Goal: Task Accomplishment & Management: Manage account settings

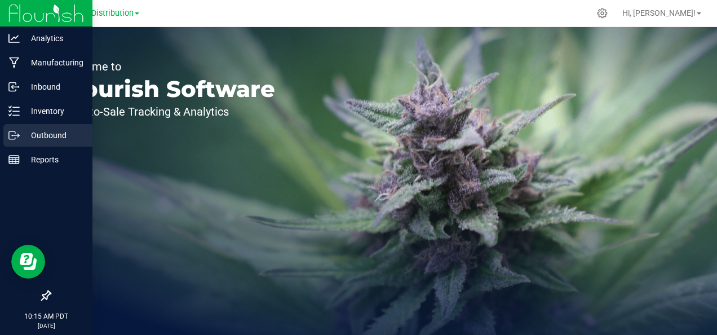
click at [34, 140] on p "Outbound" at bounding box center [54, 136] width 68 height 14
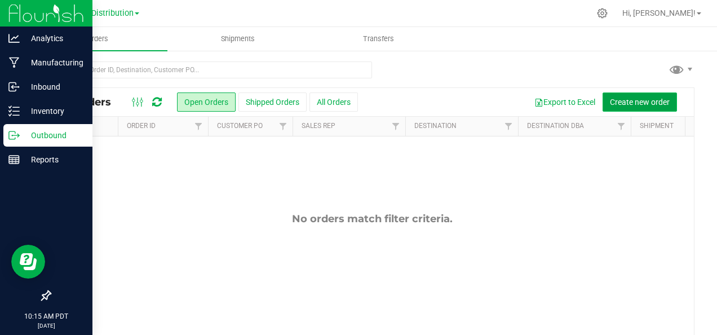
click at [634, 103] on span "Create new order" at bounding box center [640, 102] width 60 height 9
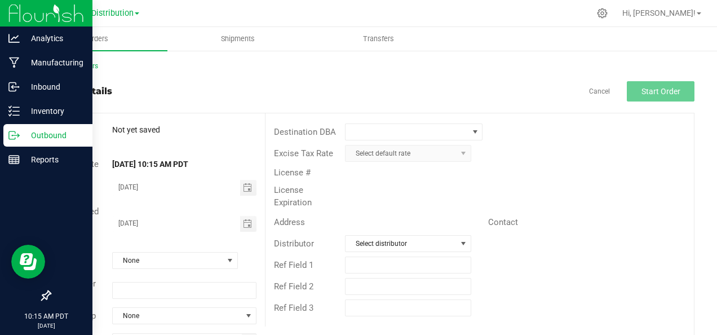
scroll to position [41, 0]
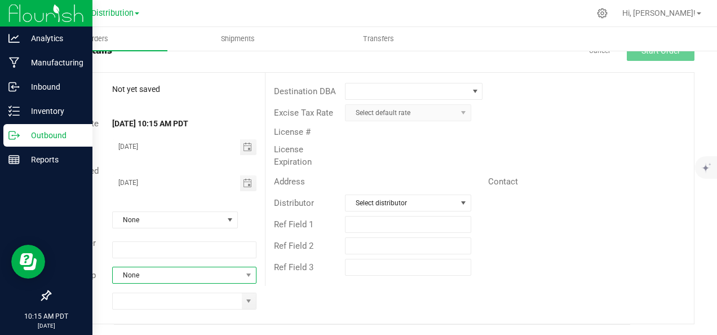
click at [242, 273] on span at bounding box center [249, 275] width 14 height 16
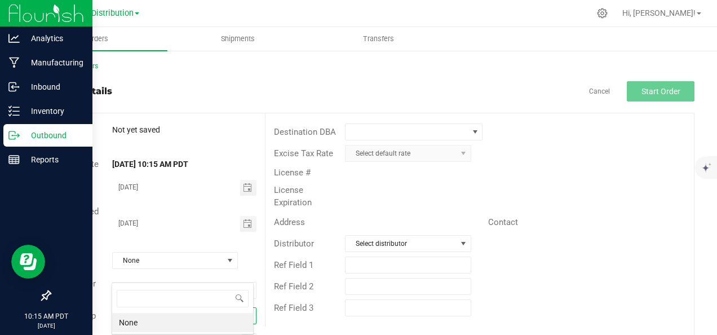
scroll to position [16, 140]
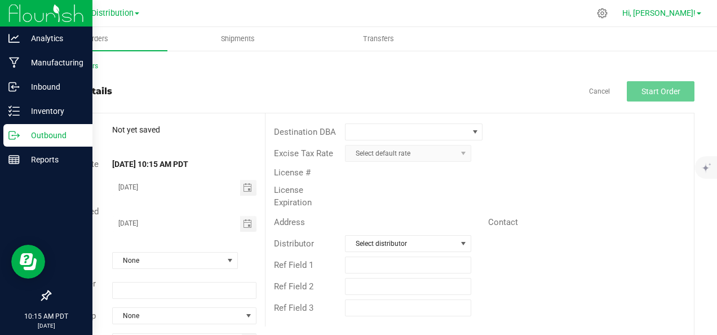
click at [690, 12] on span "Hi, [PERSON_NAME]!" at bounding box center [659, 12] width 73 height 9
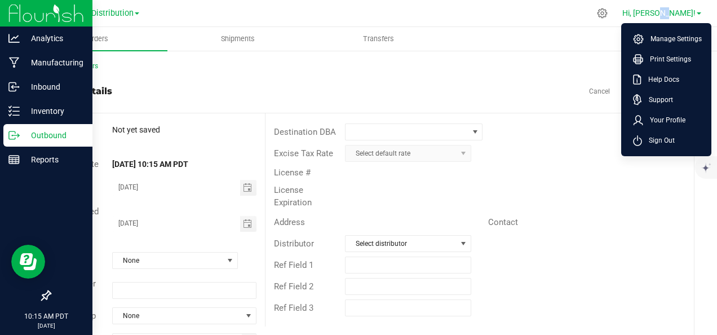
click at [690, 12] on span "Hi, [PERSON_NAME]!" at bounding box center [659, 12] width 73 height 9
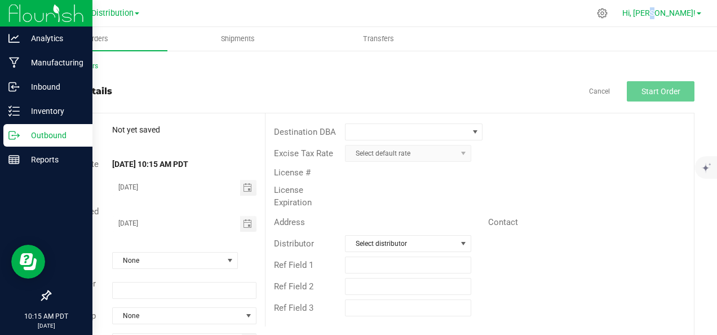
click at [686, 12] on span "Hi, [PERSON_NAME]!" at bounding box center [659, 12] width 73 height 9
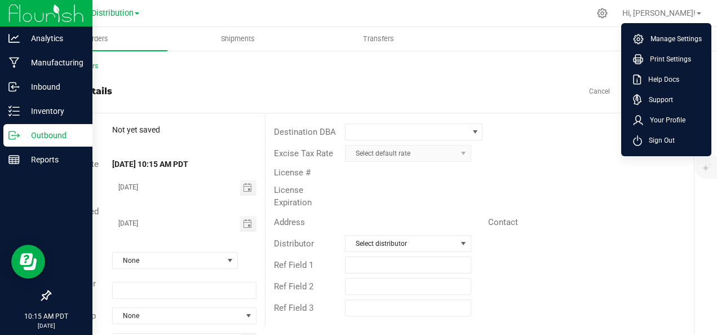
drag, startPoint x: 686, startPoint y: 12, endPoint x: 510, endPoint y: 72, distance: 186.5
click at [510, 72] on div "Back to Orders Order details Cancel Start Order Order # Not yet saved Status Or…" at bounding box center [372, 213] width 645 height 305
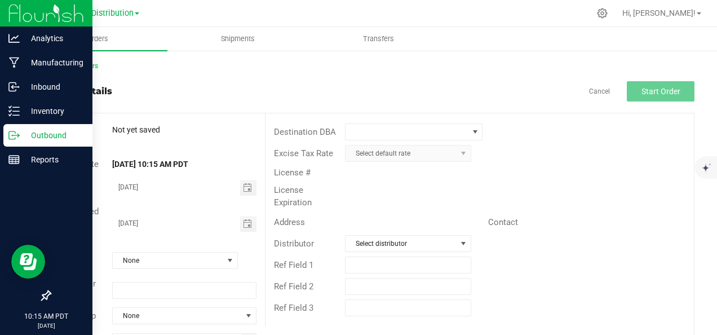
click at [21, 15] on img at bounding box center [46, 13] width 76 height 27
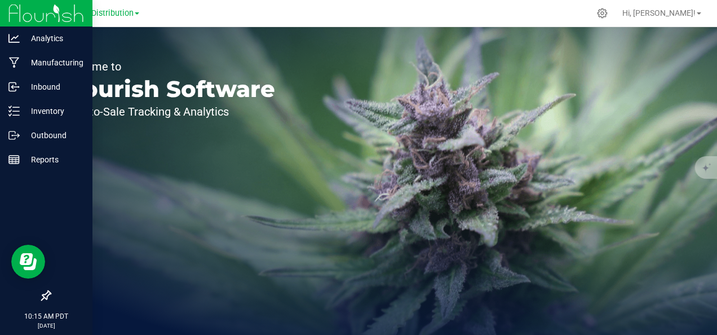
click at [36, 15] on img at bounding box center [46, 13] width 76 height 27
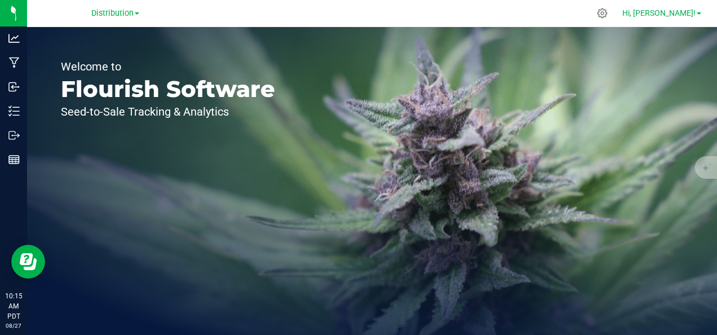
click at [682, 14] on span "Hi, [PERSON_NAME]!" at bounding box center [659, 12] width 73 height 9
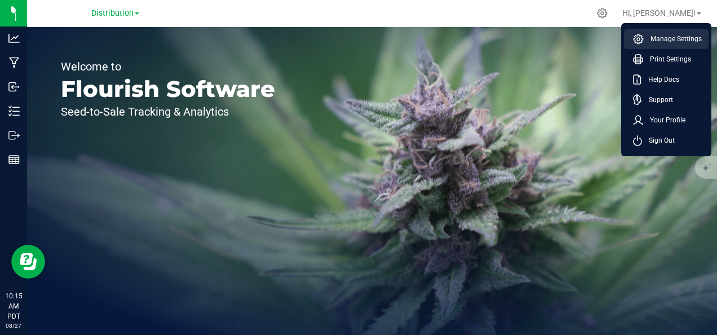
click at [677, 33] on li "Manage Settings" at bounding box center [666, 39] width 85 height 20
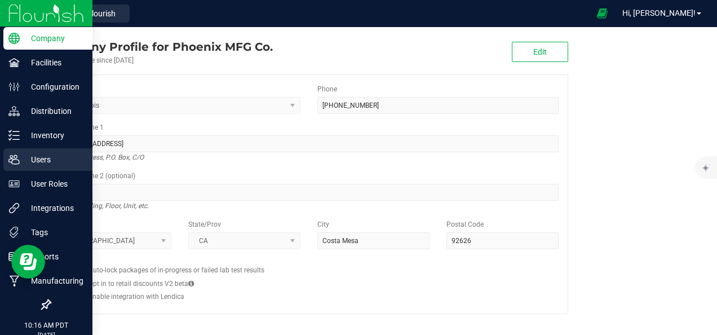
click at [17, 156] on icon at bounding box center [13, 160] width 11 height 10
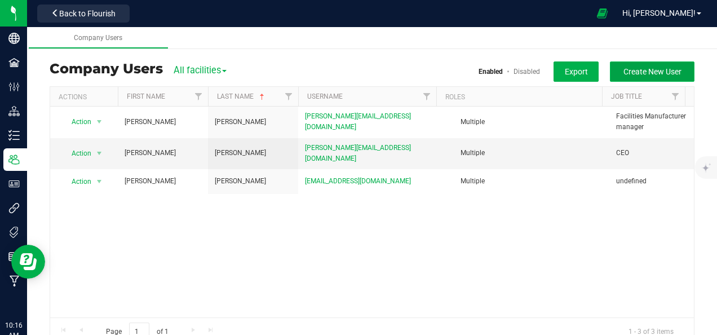
click at [656, 73] on span "Create New User" at bounding box center [653, 71] width 58 height 9
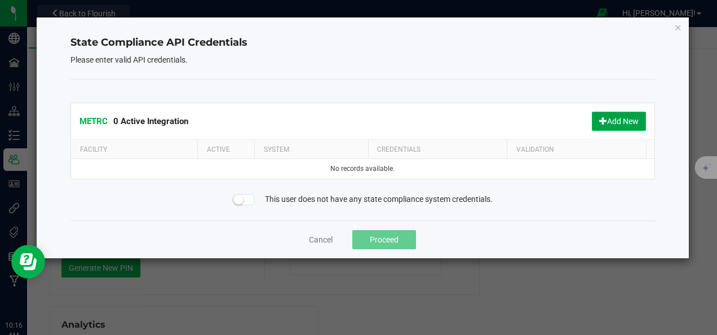
click at [615, 122] on button "Add New" at bounding box center [619, 121] width 54 height 19
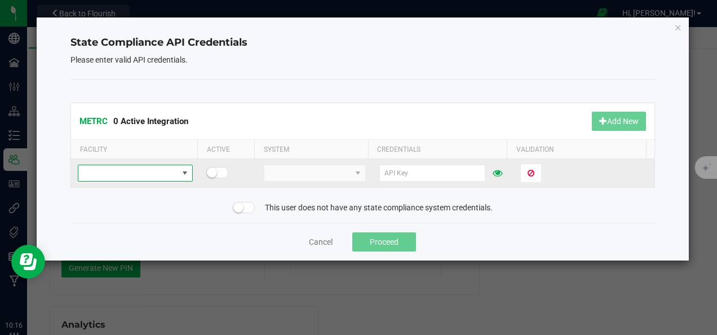
click at [169, 172] on span at bounding box center [127, 173] width 99 height 16
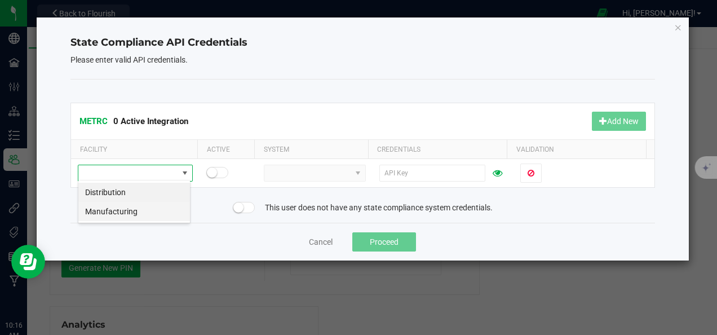
click at [151, 204] on li "Manufacturing" at bounding box center [134, 211] width 112 height 19
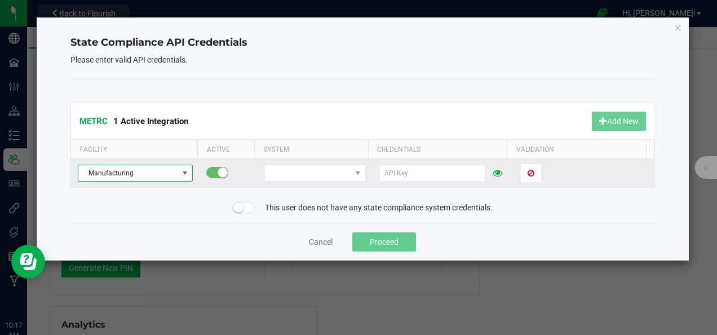
click at [164, 174] on span "Manufacturing" at bounding box center [127, 173] width 99 height 16
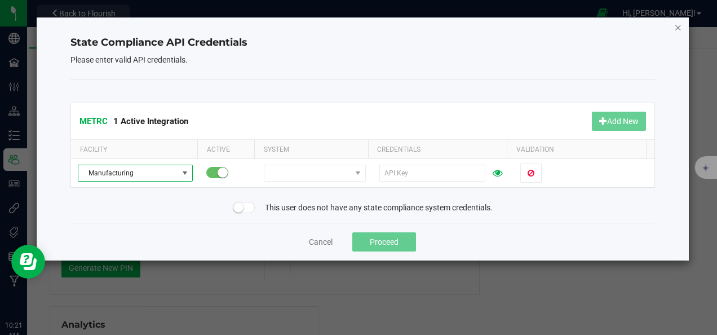
click at [680, 27] on icon "Close" at bounding box center [678, 27] width 8 height 14
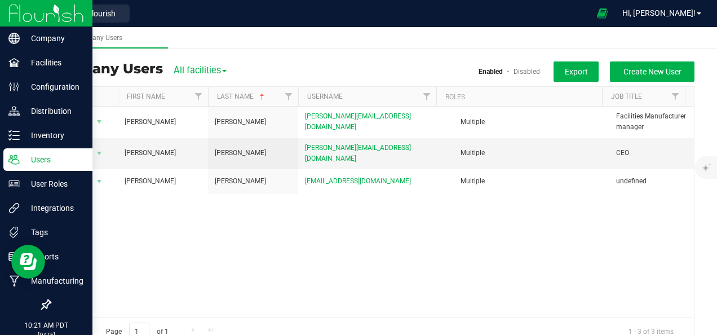
click at [9, 14] on img at bounding box center [46, 13] width 76 height 27
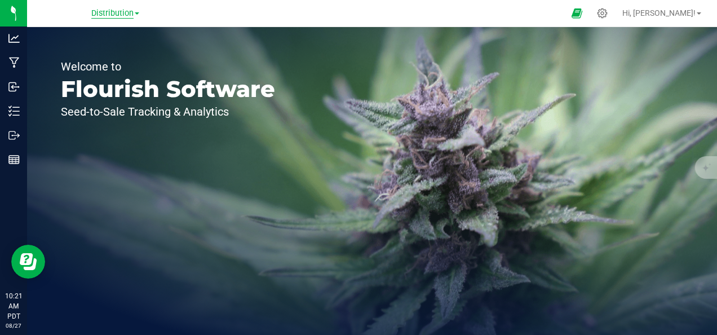
click at [130, 15] on span "Distribution" at bounding box center [112, 13] width 42 height 10
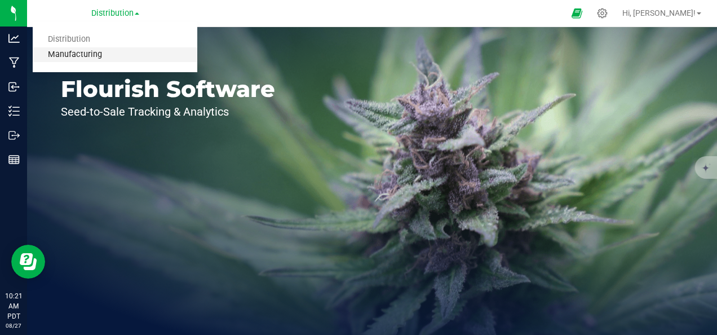
click at [107, 50] on link "Manufacturing" at bounding box center [115, 54] width 165 height 15
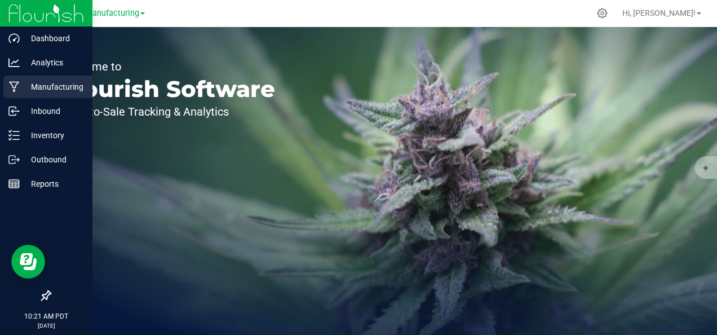
click at [24, 82] on p "Manufacturing" at bounding box center [54, 87] width 68 height 14
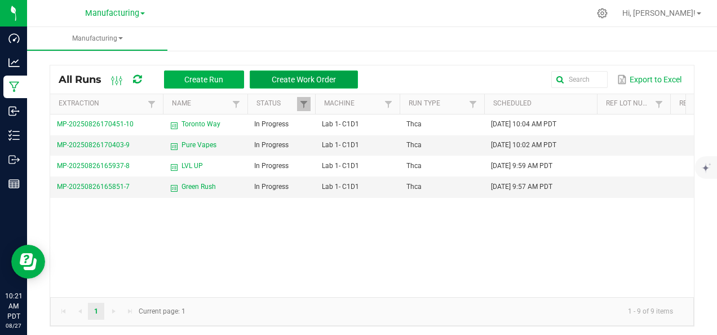
click at [283, 72] on button "Create Work Order" at bounding box center [304, 79] width 108 height 18
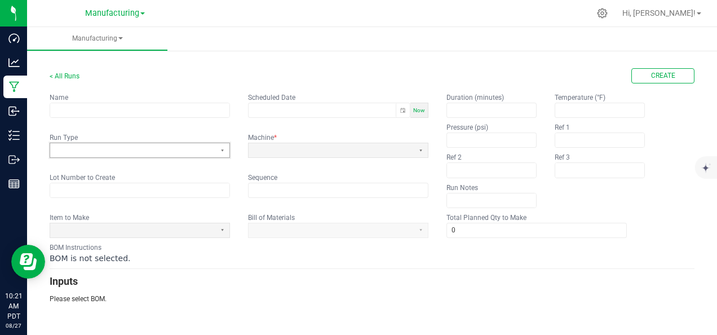
click at [214, 154] on span at bounding box center [132, 150] width 165 height 14
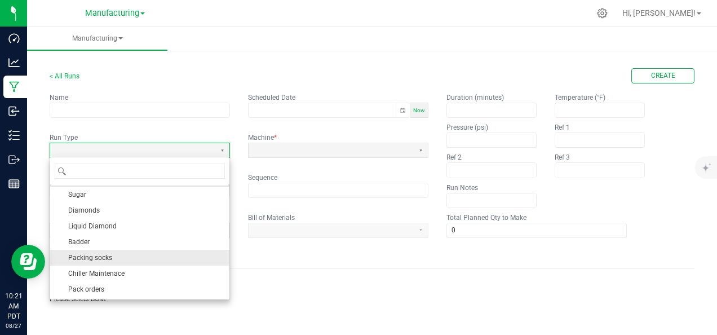
scroll to position [13, 0]
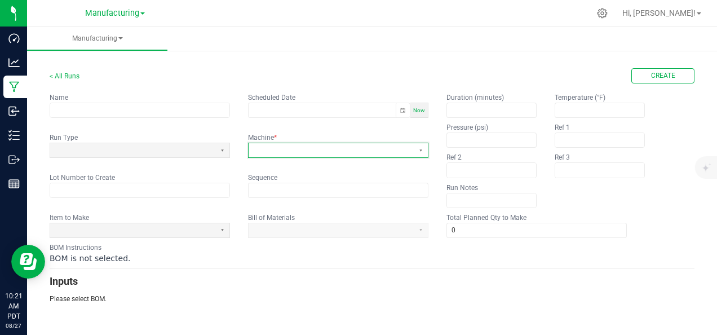
click at [343, 156] on span at bounding box center [331, 150] width 165 height 14
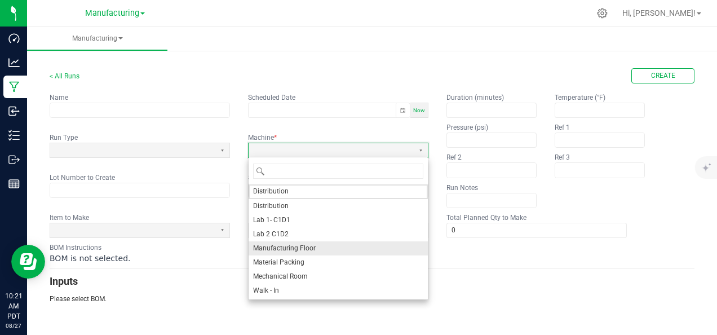
scroll to position [0, 0]
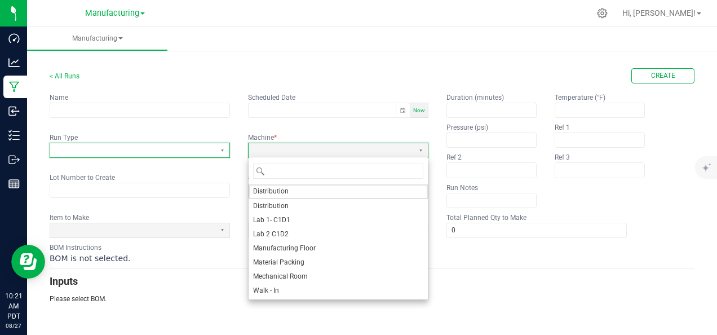
click at [185, 144] on span at bounding box center [132, 150] width 165 height 14
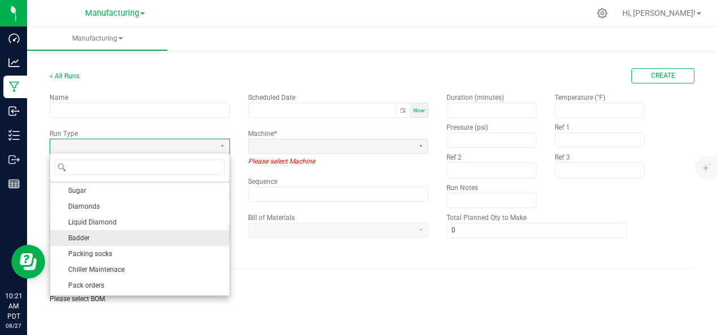
scroll to position [13, 0]
click at [171, 251] on li "Packing socks" at bounding box center [139, 254] width 179 height 16
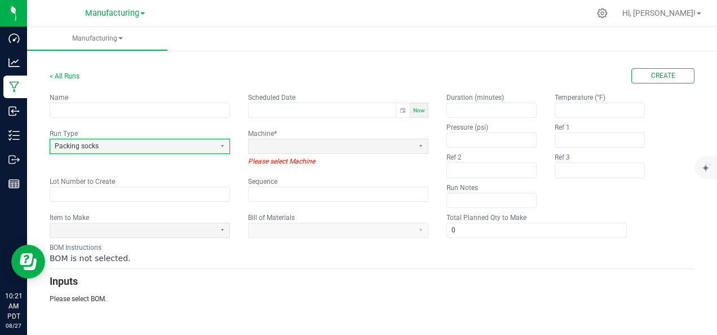
click at [171, 253] on div "BOM is not selected." at bounding box center [372, 258] width 645 height 11
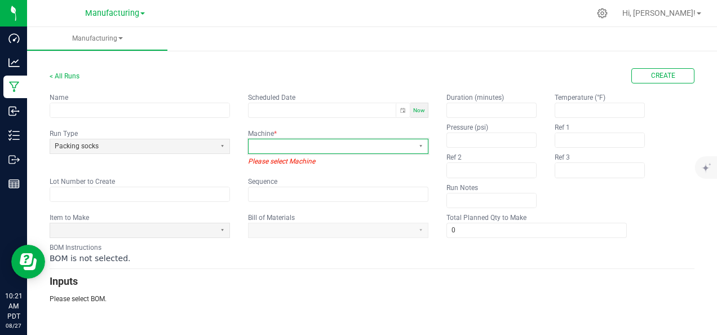
click at [349, 146] on span at bounding box center [331, 147] width 156 height 10
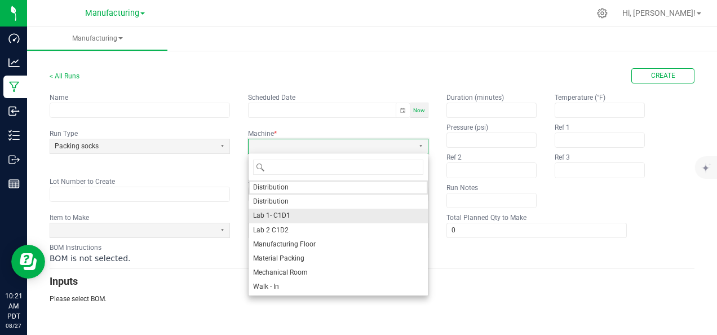
scroll to position [0, 0]
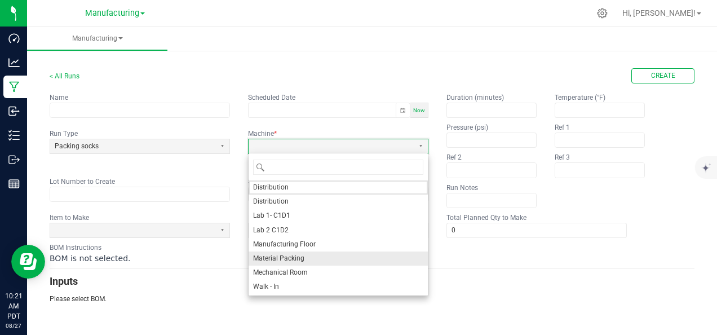
click at [277, 262] on span "Material Packing" at bounding box center [278, 259] width 51 height 10
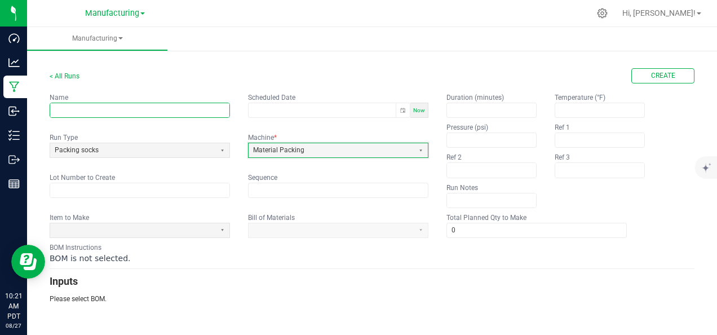
click at [77, 110] on input "text" at bounding box center [139, 110] width 179 height 14
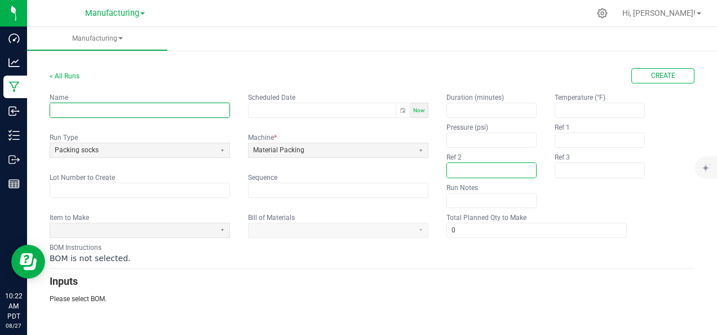
click at [505, 165] on input "text" at bounding box center [491, 170] width 89 height 14
click at [88, 109] on input "text" at bounding box center [139, 110] width 179 height 14
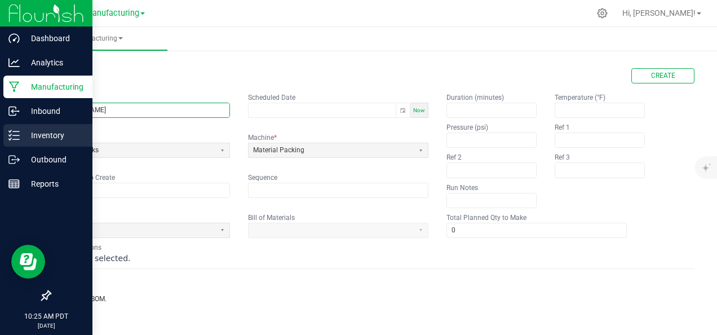
type input "[PERSON_NAME]"
click at [28, 133] on p "Inventory" at bounding box center [54, 136] width 68 height 14
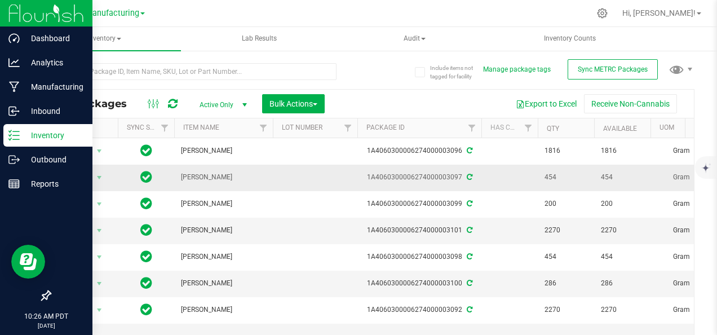
drag, startPoint x: 248, startPoint y: 144, endPoint x: 259, endPoint y: 186, distance: 42.7
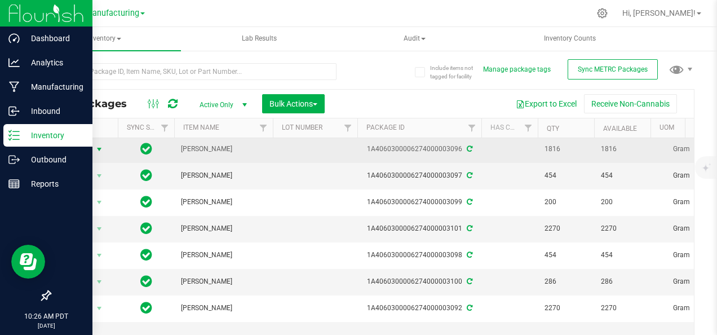
click at [92, 150] on span "select" at bounding box center [99, 150] width 14 height 16
click at [205, 149] on span "[PERSON_NAME]" at bounding box center [223, 149] width 85 height 11
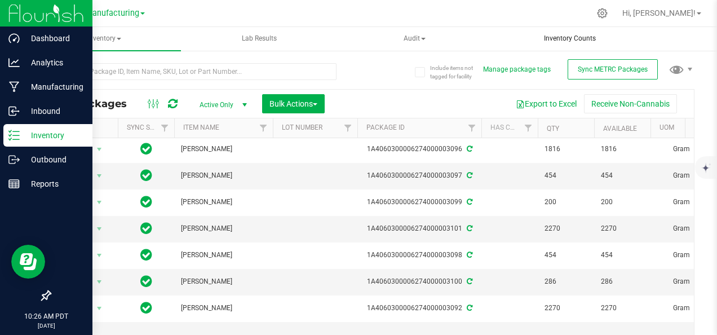
click at [556, 39] on span "Inventory Counts" at bounding box center [570, 39] width 82 height 10
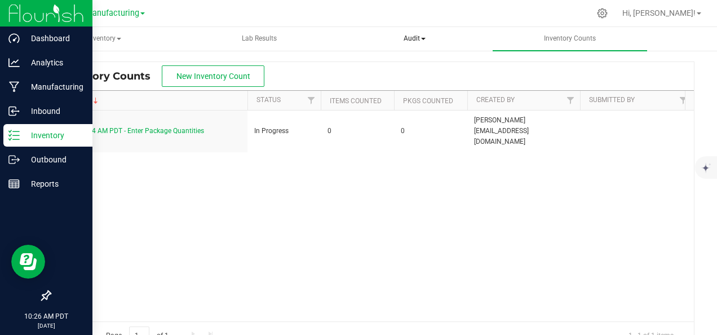
click at [433, 42] on span "Audit" at bounding box center [414, 39] width 153 height 23
click at [266, 39] on span "Lab Results" at bounding box center [259, 39] width 65 height 10
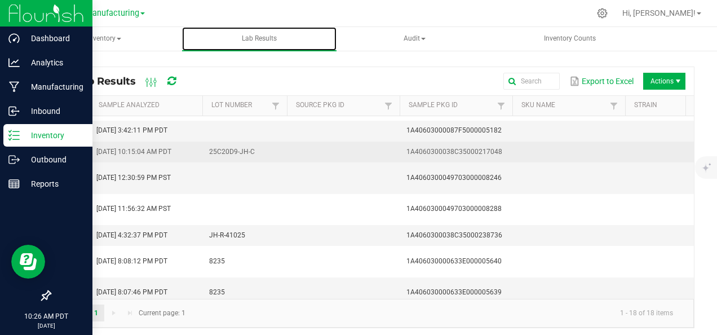
scroll to position [151, 0]
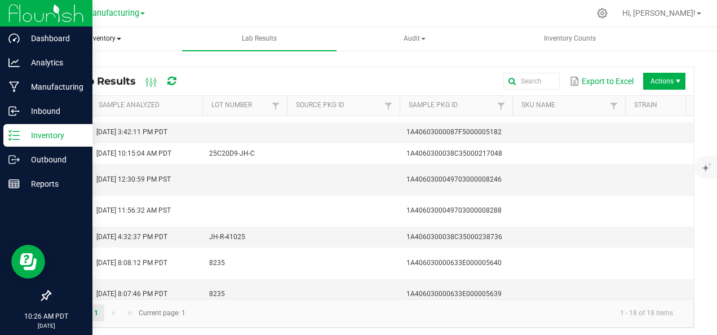
click at [125, 38] on span "Inventory" at bounding box center [104, 39] width 153 height 23
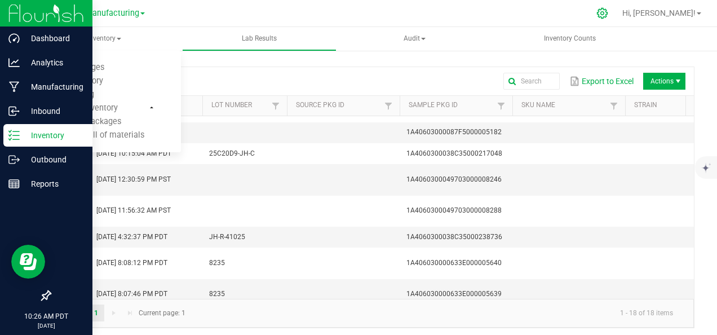
click at [608, 10] on icon at bounding box center [602, 13] width 11 height 11
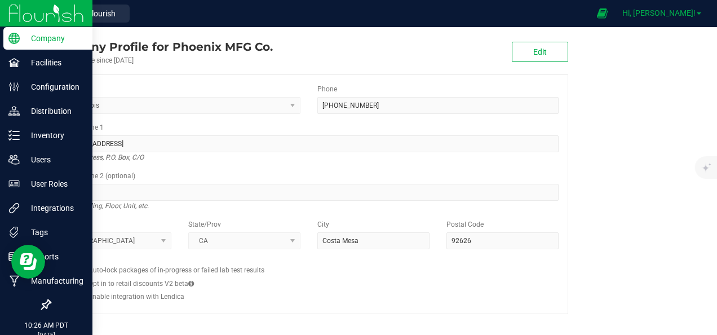
click at [673, 10] on span "Hi, [PERSON_NAME]!" at bounding box center [659, 12] width 73 height 9
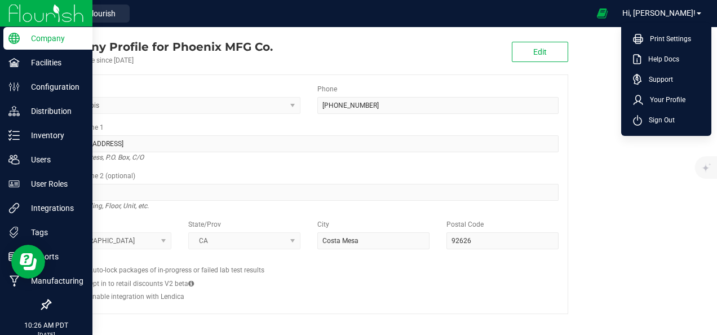
click at [660, 193] on company "Company Profile for Phoenix MFG Co. Account active since [DATE] Edit Industry C…" at bounding box center [372, 176] width 690 height 298
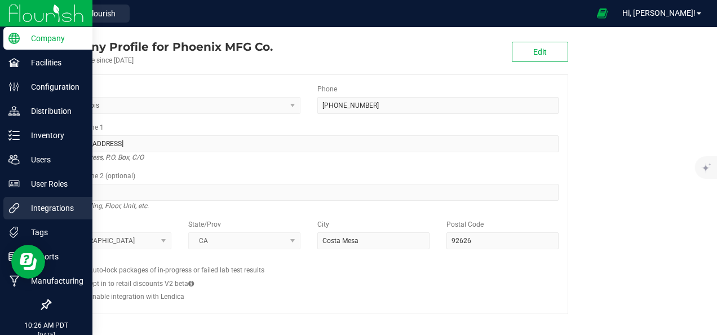
click at [20, 211] on p "Integrations" at bounding box center [54, 208] width 68 height 14
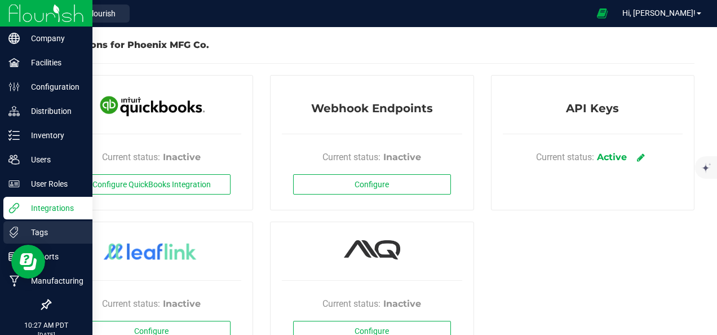
click at [59, 237] on p "Tags" at bounding box center [54, 233] width 68 height 14
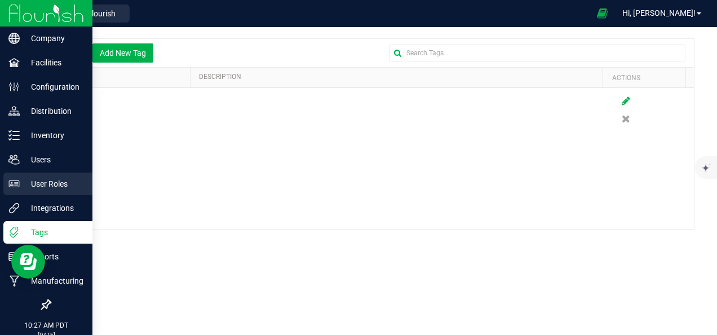
click at [18, 179] on icon at bounding box center [13, 183] width 11 height 11
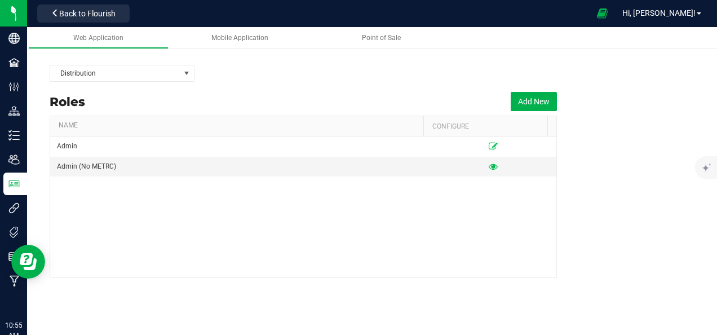
drag, startPoint x: 195, startPoint y: 182, endPoint x: 130, endPoint y: 25, distance: 169.4
click at [130, 25] on div "Distribution Distribution Manufacturing Back to Flourish Hi, [PERSON_NAME]! Pri…" at bounding box center [372, 167] width 690 height 335
